Goal: Navigation & Orientation: Find specific page/section

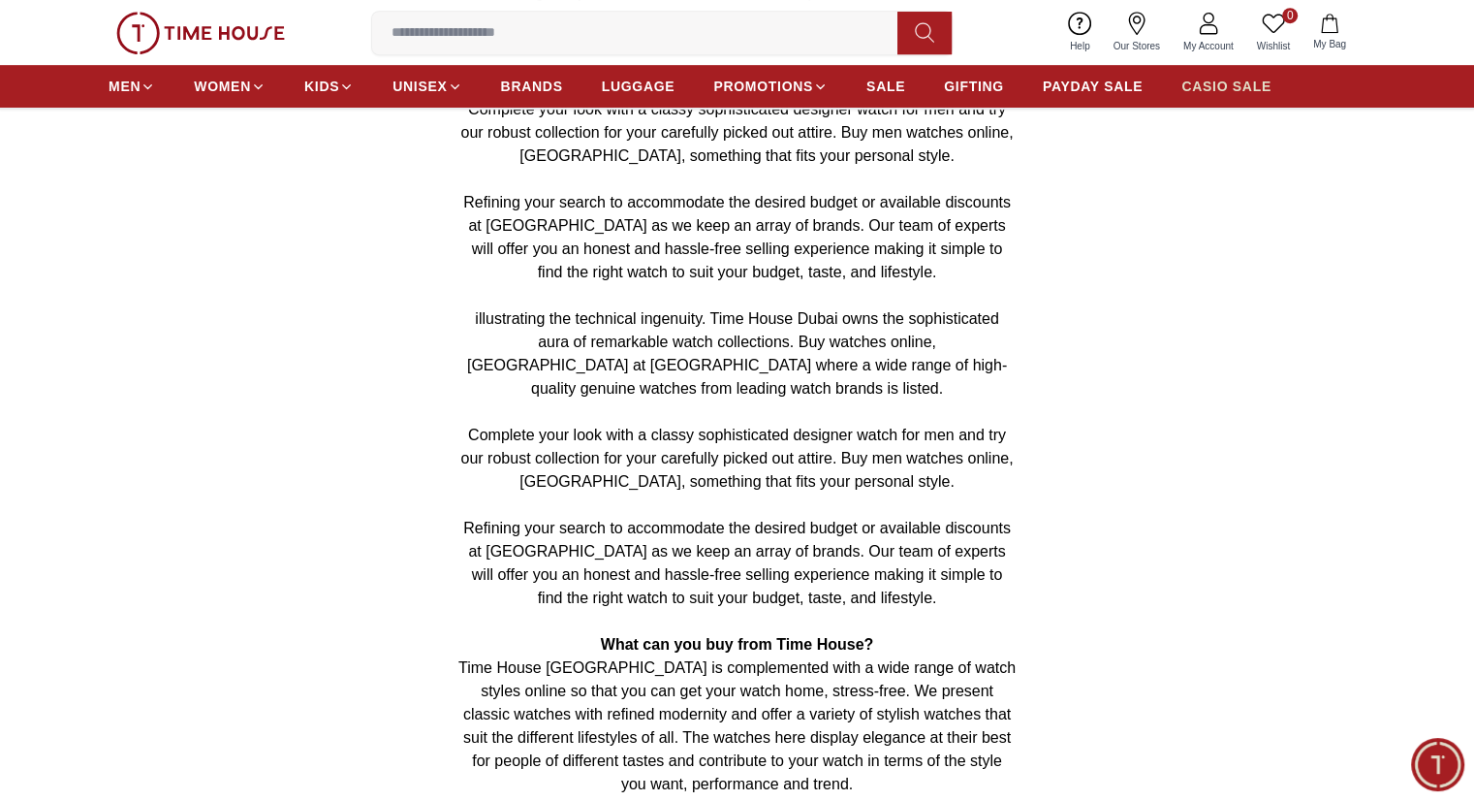
scroll to position [989, 0]
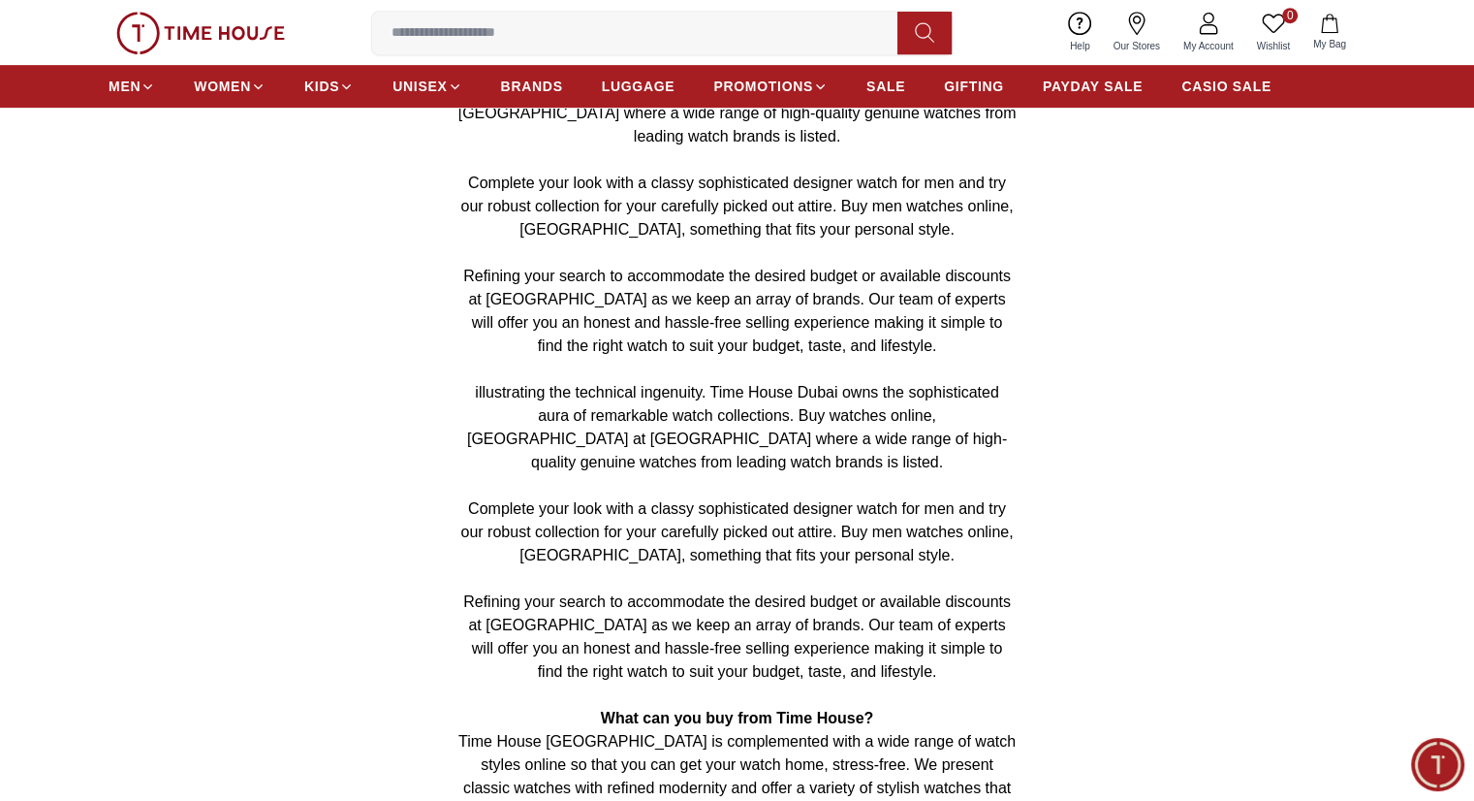
click at [1141, 34] on icon at bounding box center [1136, 23] width 23 height 23
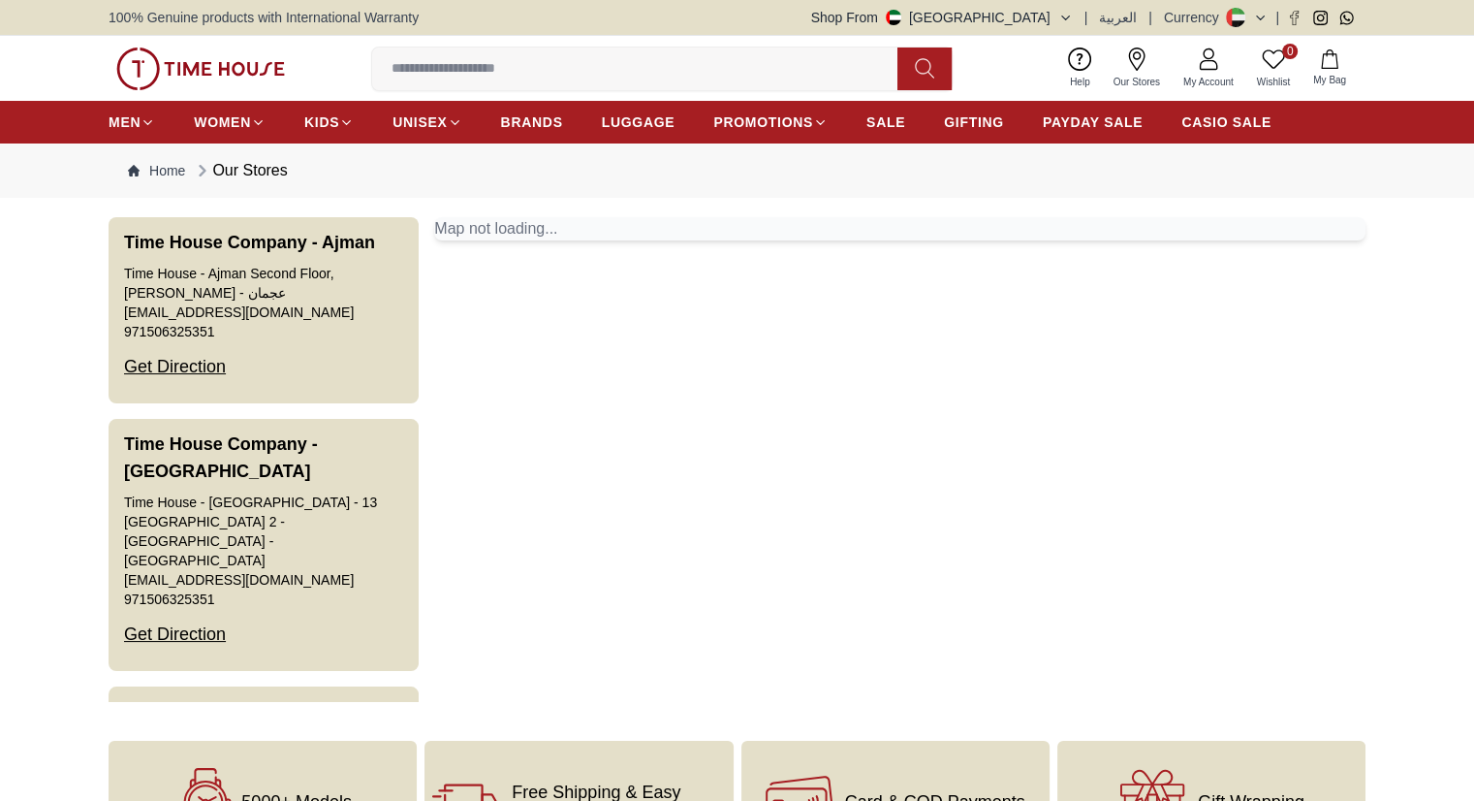
click at [1152, 8] on div "Shop From [GEOGRAPHIC_DATA] | العربية | Currency |" at bounding box center [1088, 17] width 554 height 19
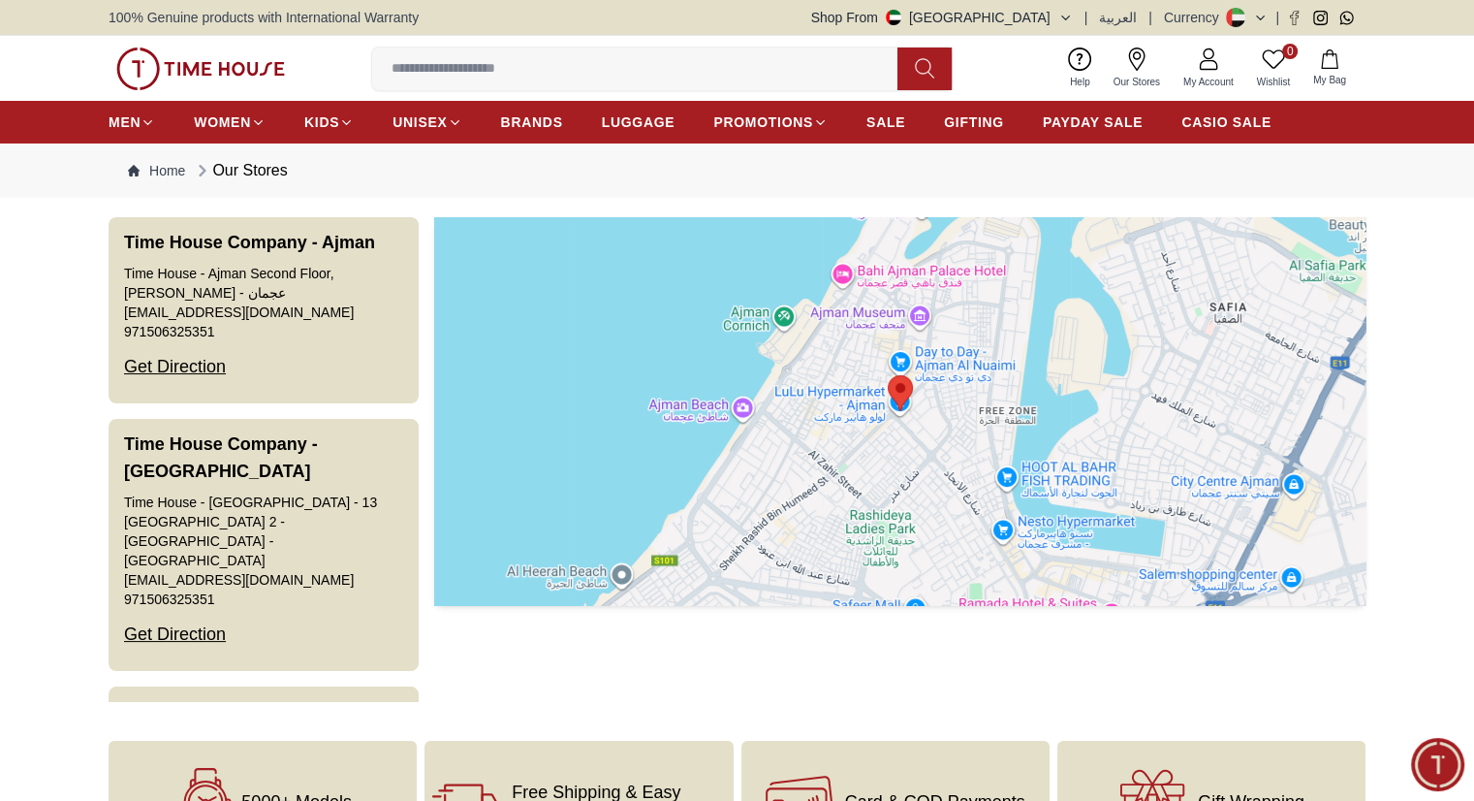
click at [1043, 16] on button "Shop From UAE" at bounding box center [942, 17] width 262 height 19
